Goal: Task Accomplishment & Management: Manage account settings

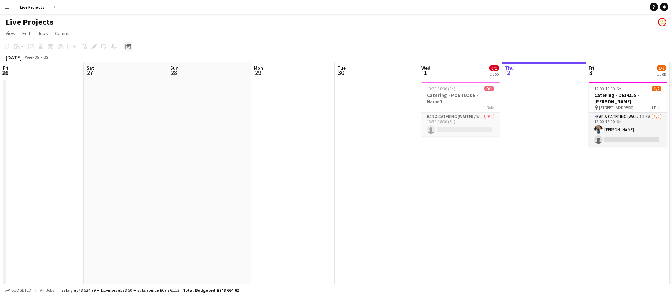
click at [130, 46] on icon "Date picker" at bounding box center [128, 47] width 6 height 6
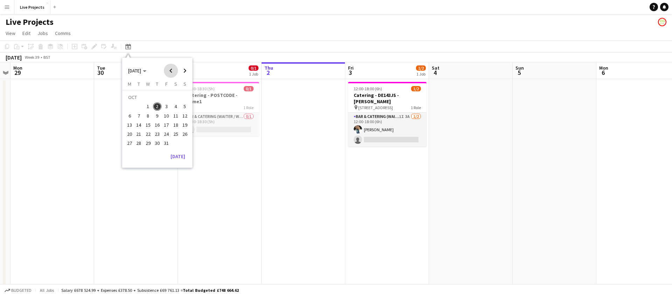
click at [174, 69] on span "Previous month" at bounding box center [171, 71] width 14 height 14
click at [159, 125] on span "18" at bounding box center [157, 125] width 8 height 8
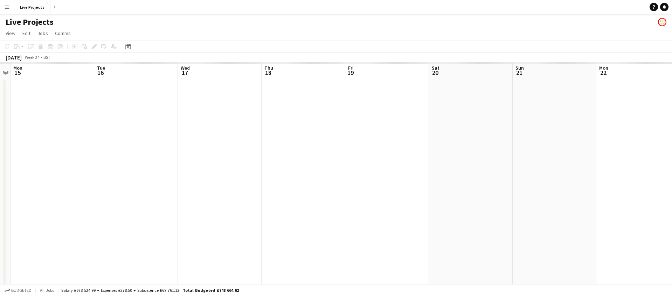
scroll to position [0, 241]
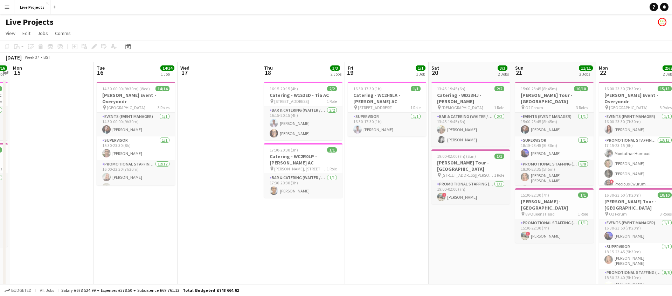
click at [3, 4] on button "Menu" at bounding box center [7, 7] width 14 height 14
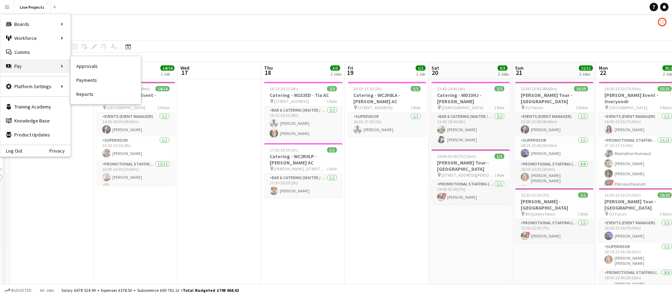
click at [39, 67] on div "Pay Pay" at bounding box center [35, 66] width 70 height 14
click at [45, 64] on div "Pay Pay" at bounding box center [35, 66] width 70 height 14
click at [90, 81] on link "Payments" at bounding box center [106, 80] width 70 height 14
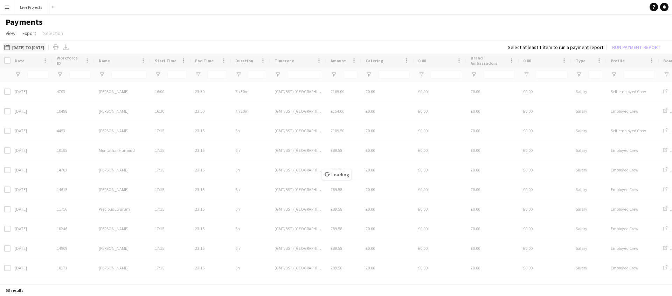
click at [46, 47] on button "[DATE] to [DATE] [DATE] to [DATE]" at bounding box center [24, 47] width 43 height 8
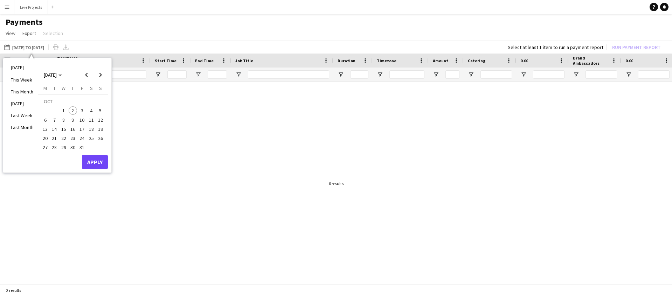
click at [46, 129] on span "13" at bounding box center [45, 129] width 8 height 8
click at [100, 129] on span "19" at bounding box center [100, 129] width 8 height 8
click at [98, 161] on button "Apply" at bounding box center [95, 162] width 26 height 14
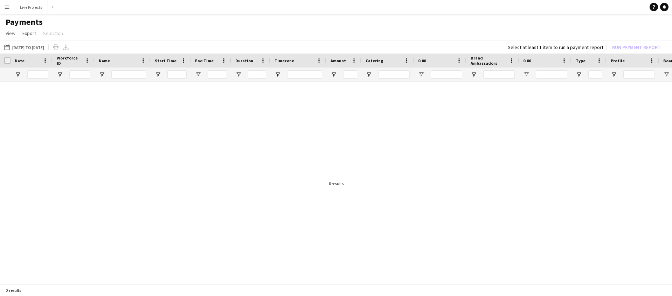
click at [6, 7] on app-icon "Menu" at bounding box center [7, 7] width 6 height 6
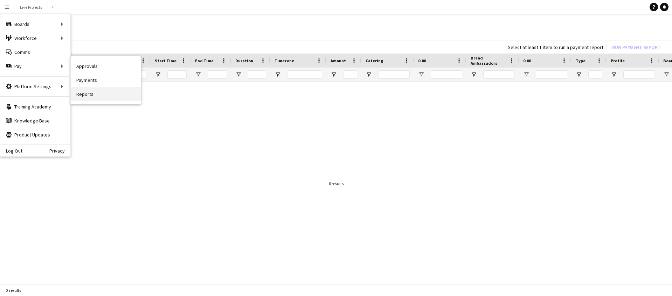
click at [83, 94] on link "Reports" at bounding box center [106, 94] width 70 height 14
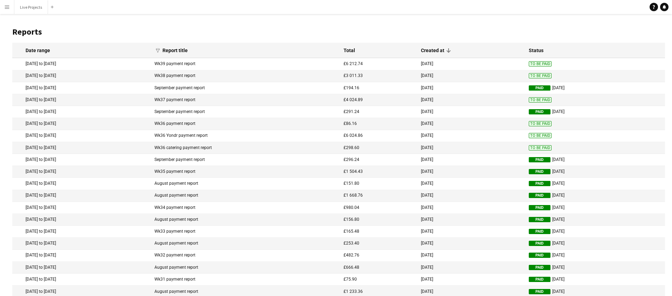
click at [82, 85] on mat-cell "[DATE] to [DATE]" at bounding box center [81, 88] width 139 height 12
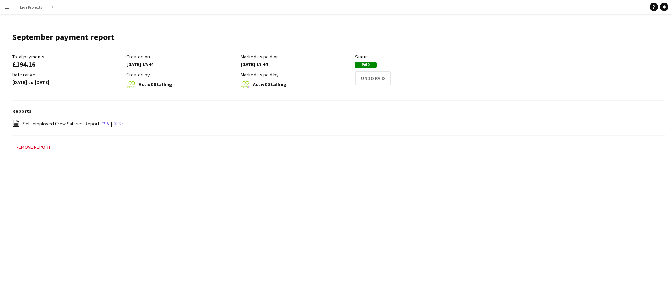
click at [119, 123] on link "xlsx" at bounding box center [119, 124] width 10 height 6
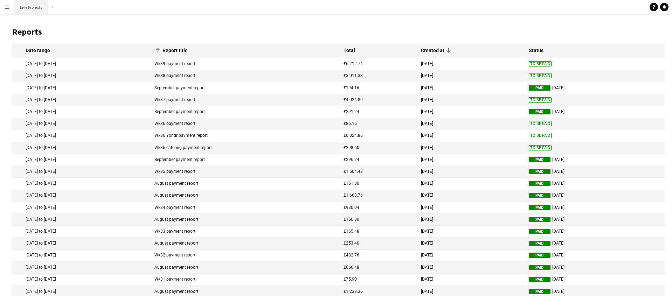
click at [29, 4] on button "Live Projects Close" at bounding box center [31, 7] width 34 height 14
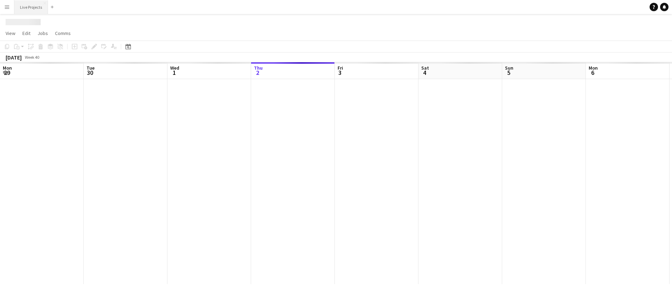
scroll to position [0, 167]
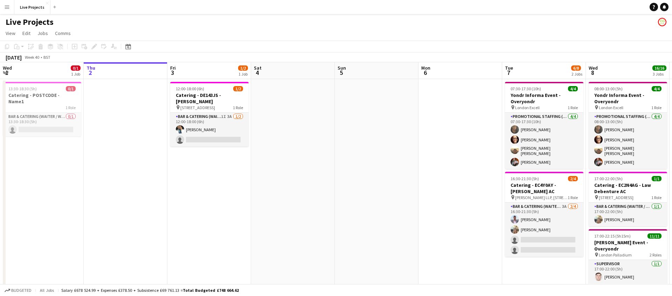
click at [6, 5] on app-icon "Menu" at bounding box center [7, 7] width 6 height 6
click at [7, 5] on app-icon "Menu" at bounding box center [7, 7] width 6 height 6
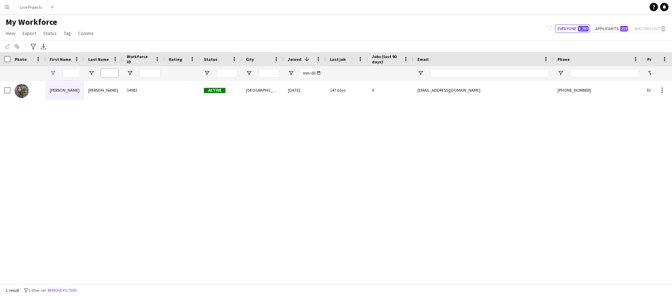
click at [107, 74] on input "Last Name Filter Input" at bounding box center [110, 73] width 18 height 8
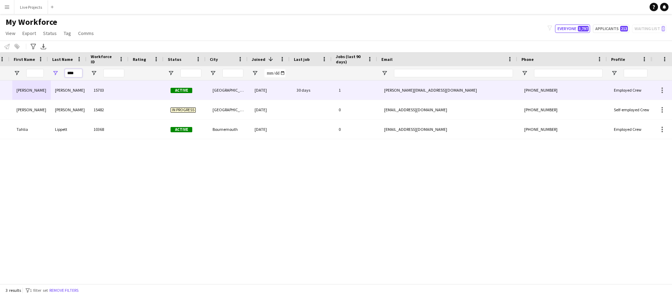
scroll to position [0, 33]
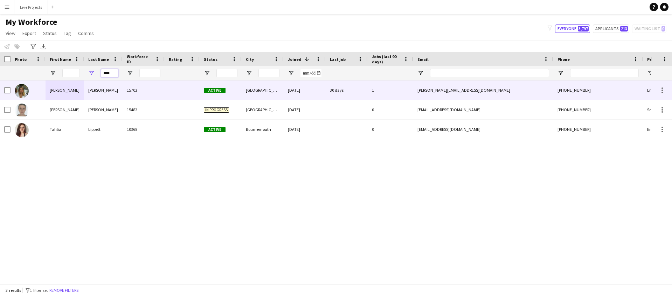
type input "****"
click at [63, 89] on div "elizabeth" at bounding box center [65, 90] width 39 height 19
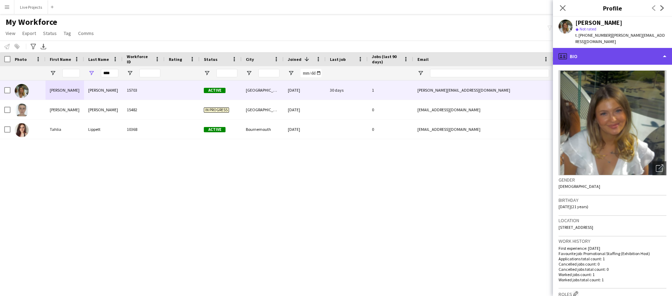
click at [610, 51] on div "profile Bio" at bounding box center [612, 56] width 119 height 17
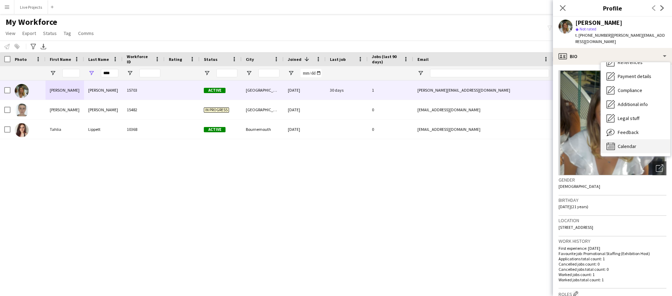
click at [638, 139] on div "Calendar Calendar" at bounding box center [635, 146] width 69 height 14
